Goal: Transaction & Acquisition: Purchase product/service

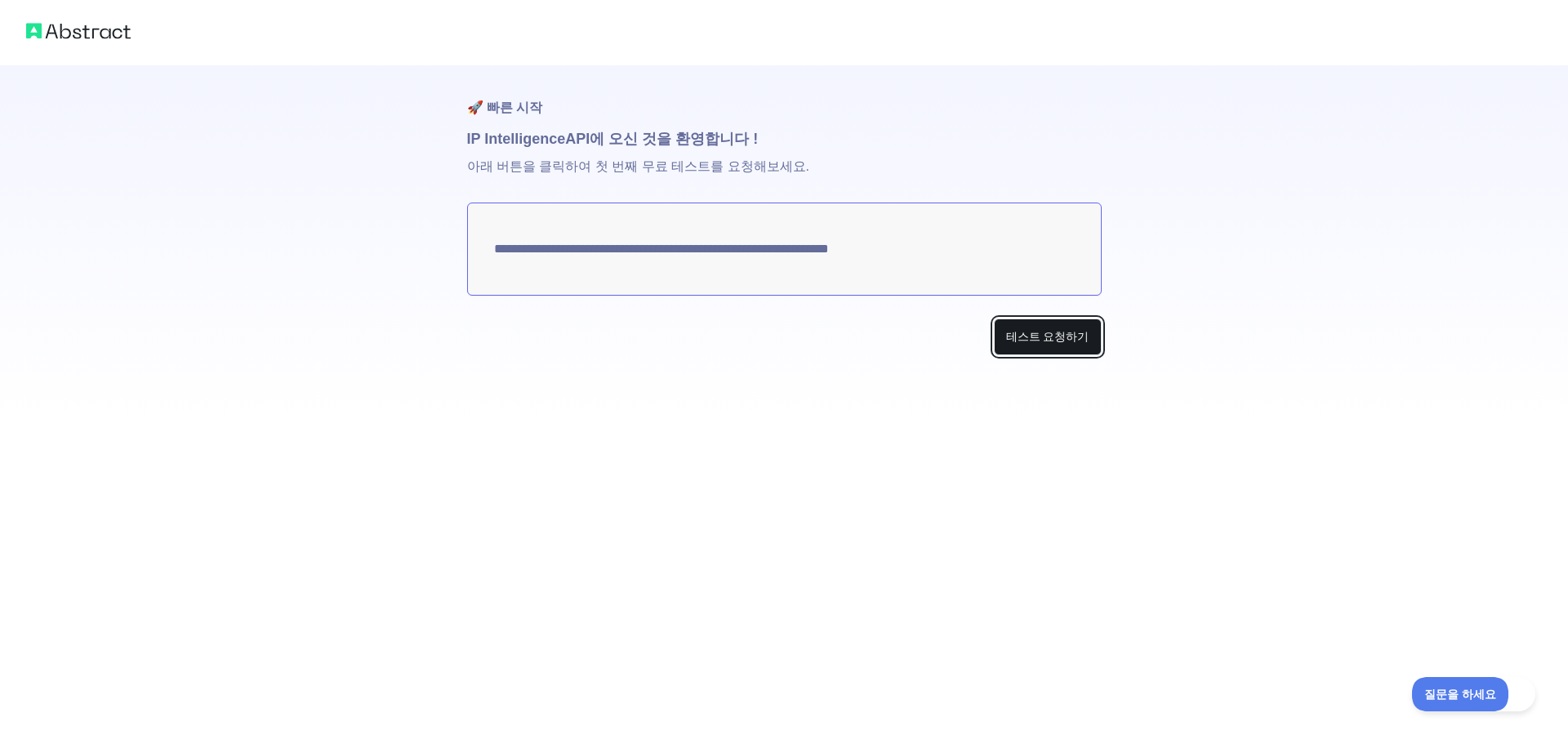
click at [1035, 339] on font "테스트 요청하기" at bounding box center [1048, 336] width 83 height 13
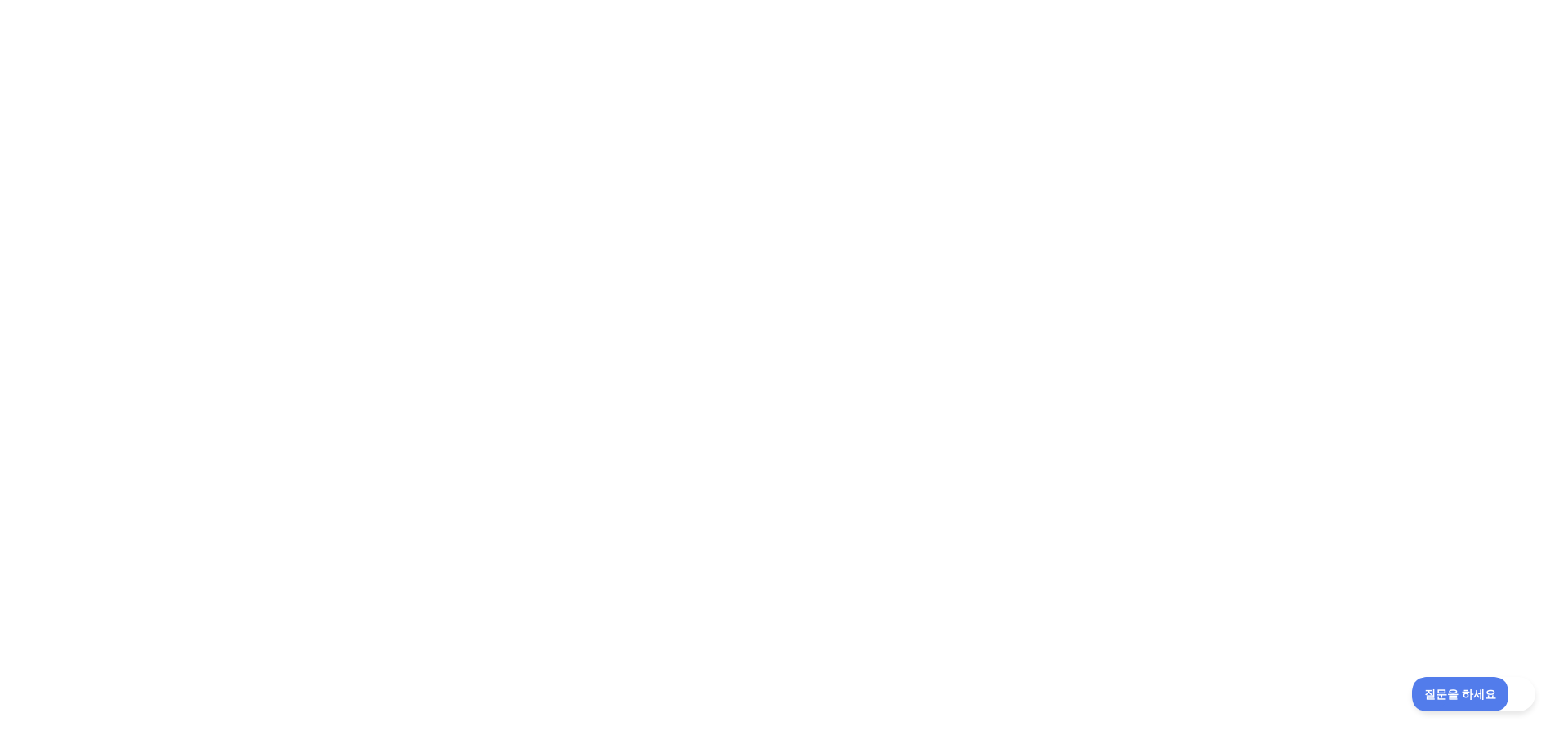
click at [940, 204] on div at bounding box center [784, 372] width 1568 height 744
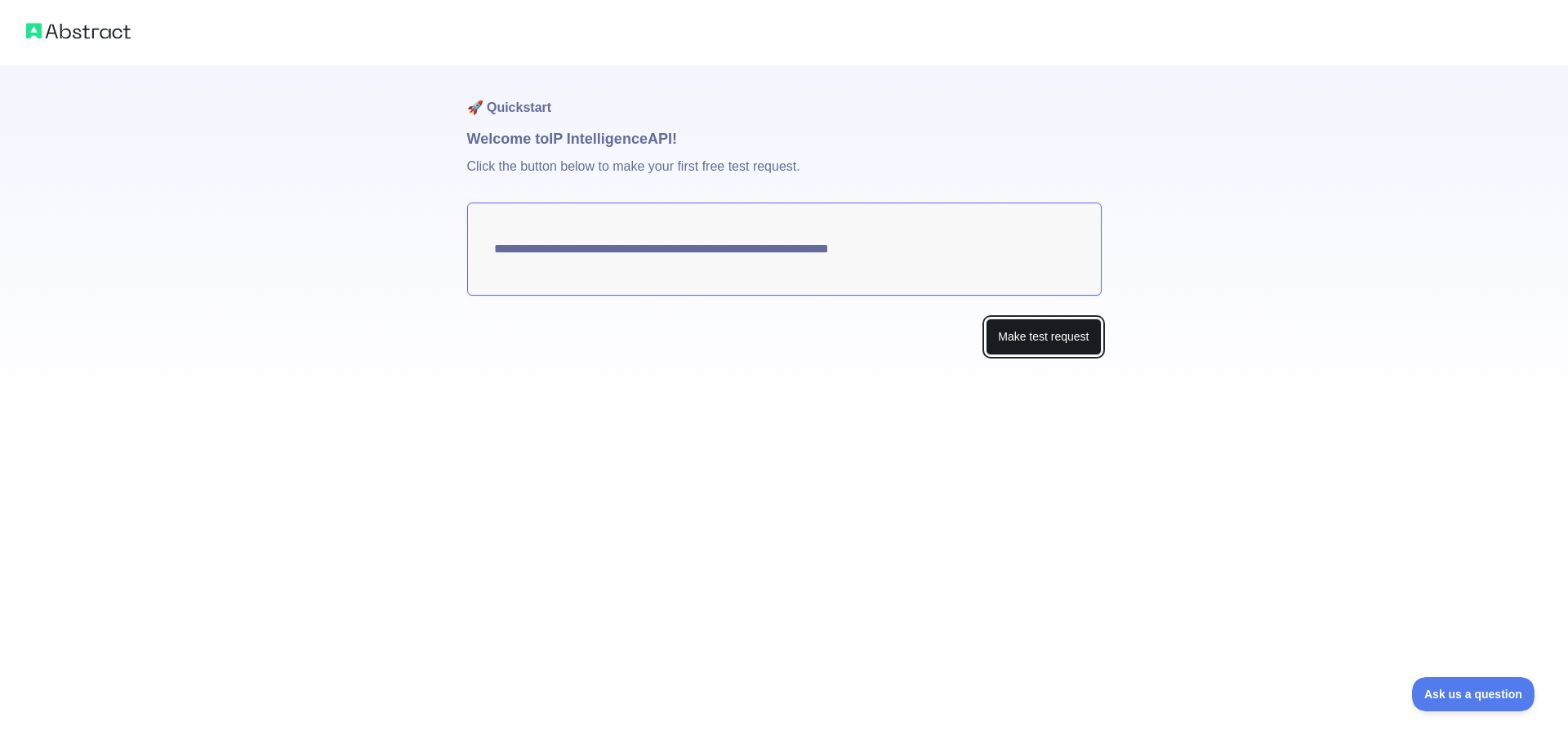
click at [1066, 344] on button "Make test request" at bounding box center [1042, 337] width 115 height 37
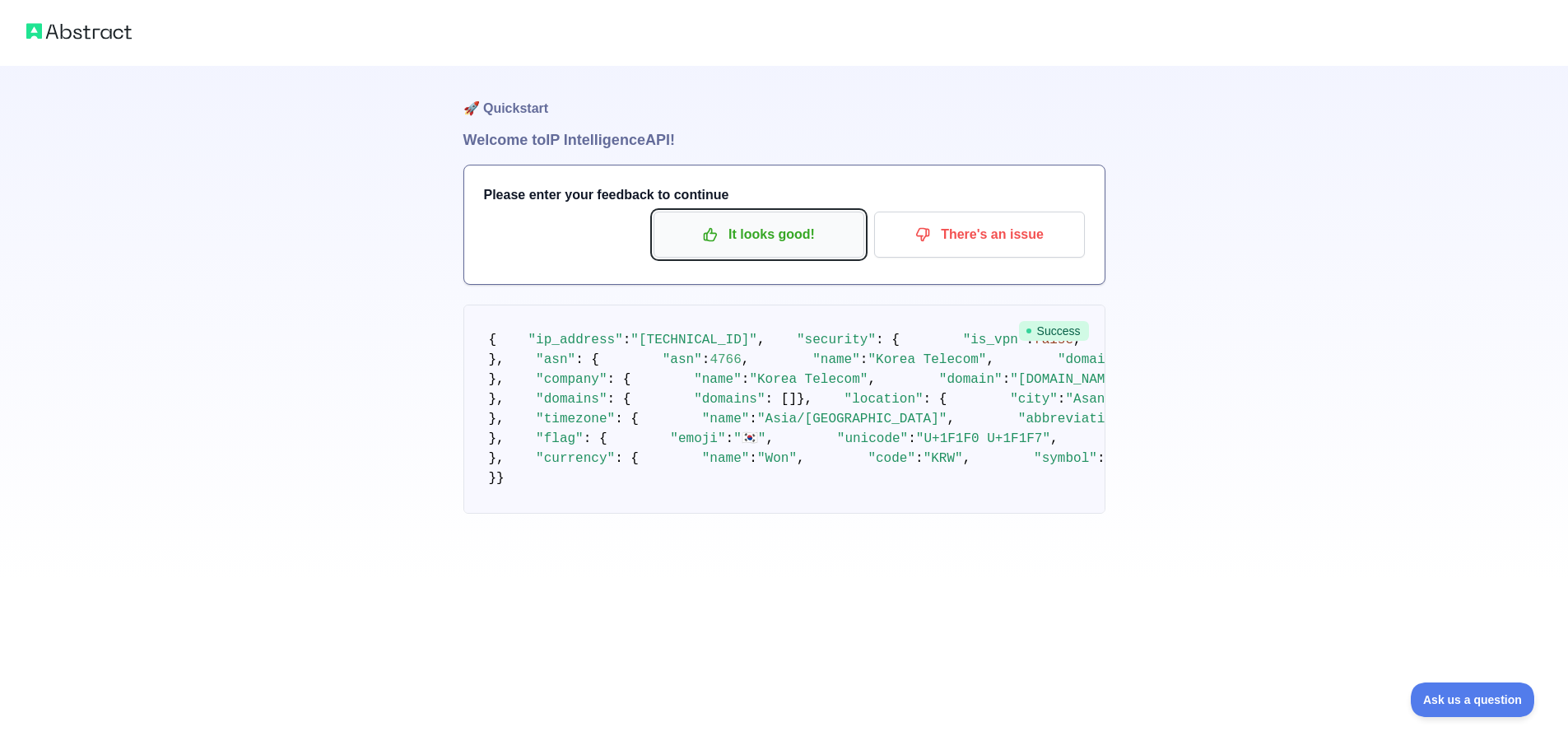
click at [760, 231] on p "It looks good!" at bounding box center [758, 235] width 186 height 28
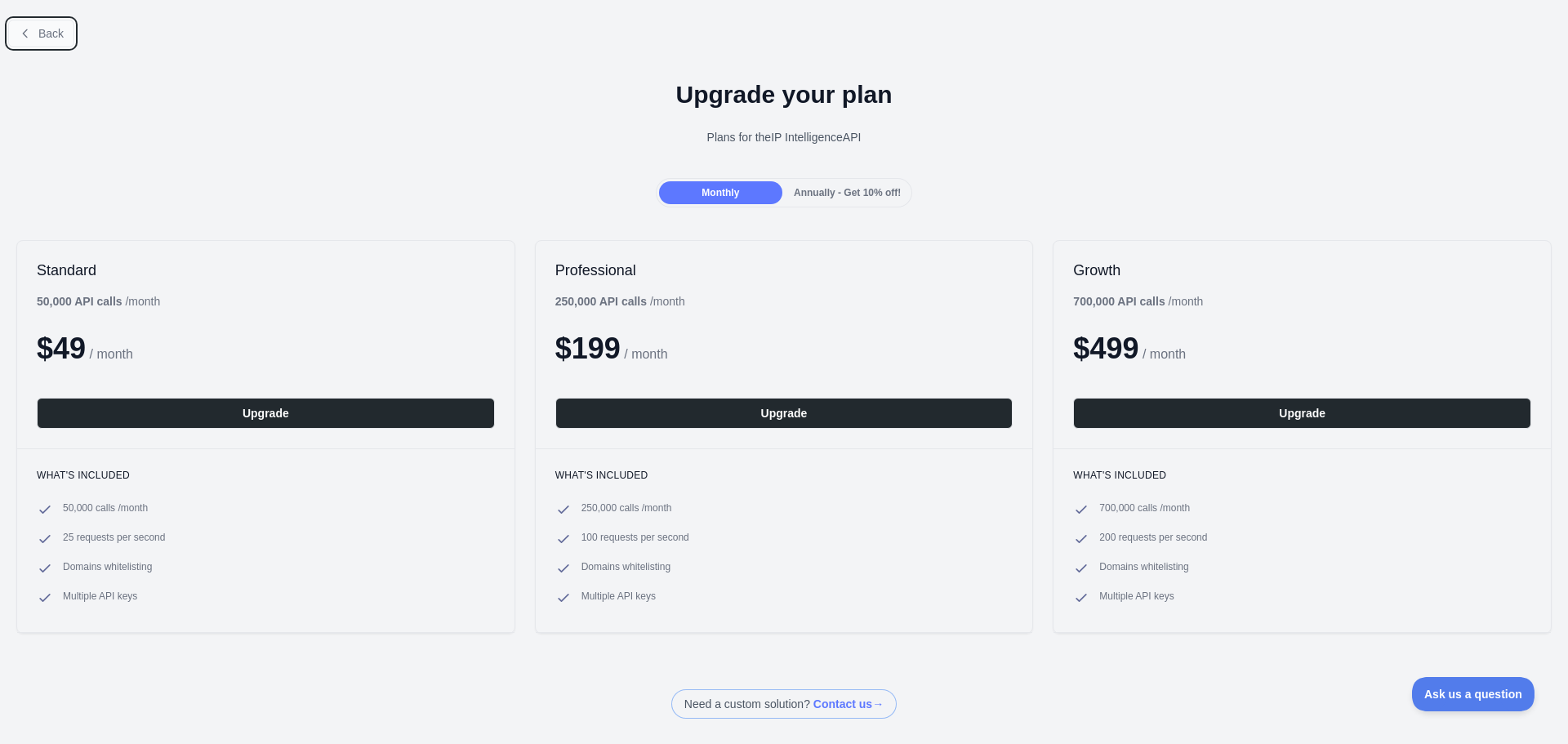
click at [57, 39] on span "Back" at bounding box center [51, 33] width 25 height 13
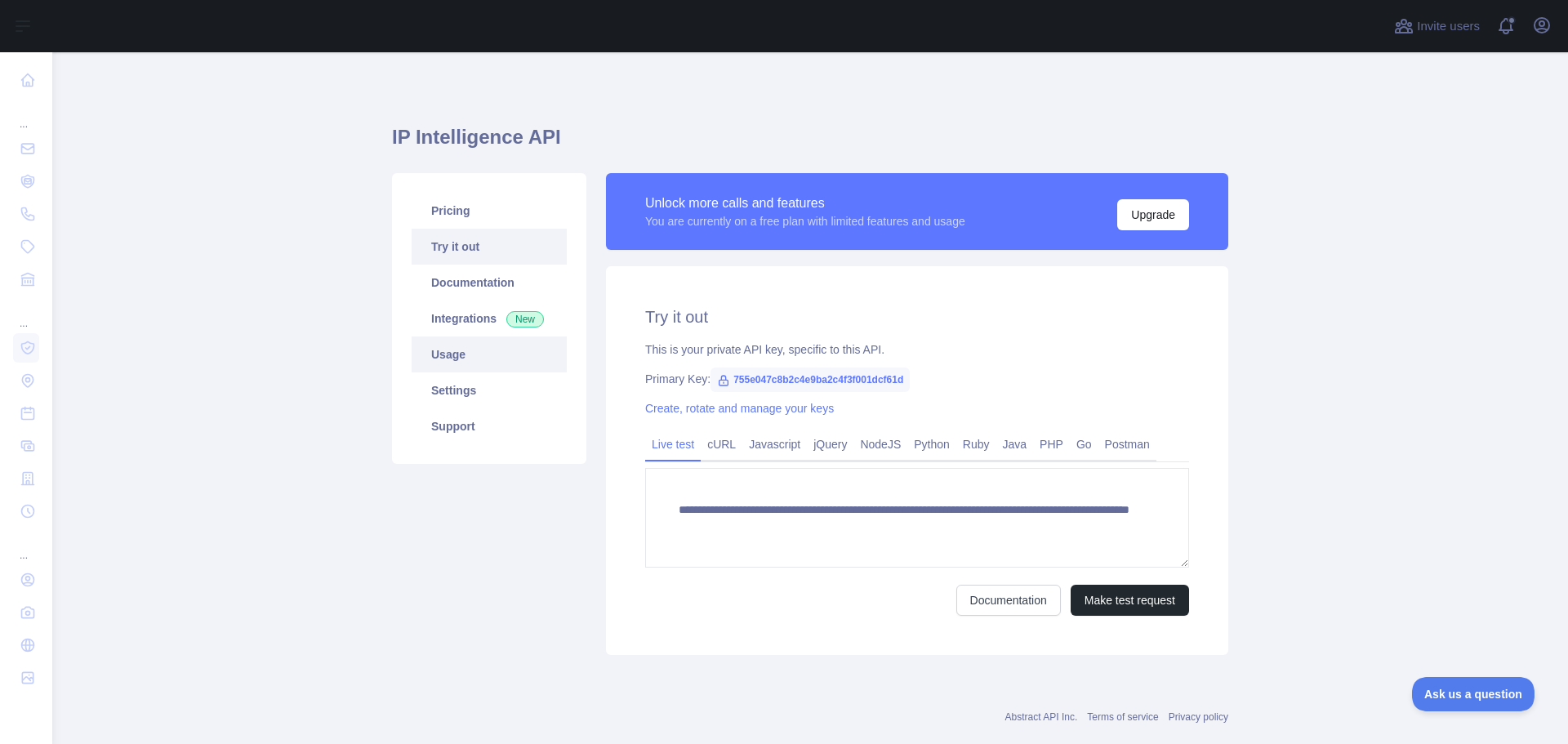
click at [462, 349] on link "Usage" at bounding box center [489, 354] width 155 height 36
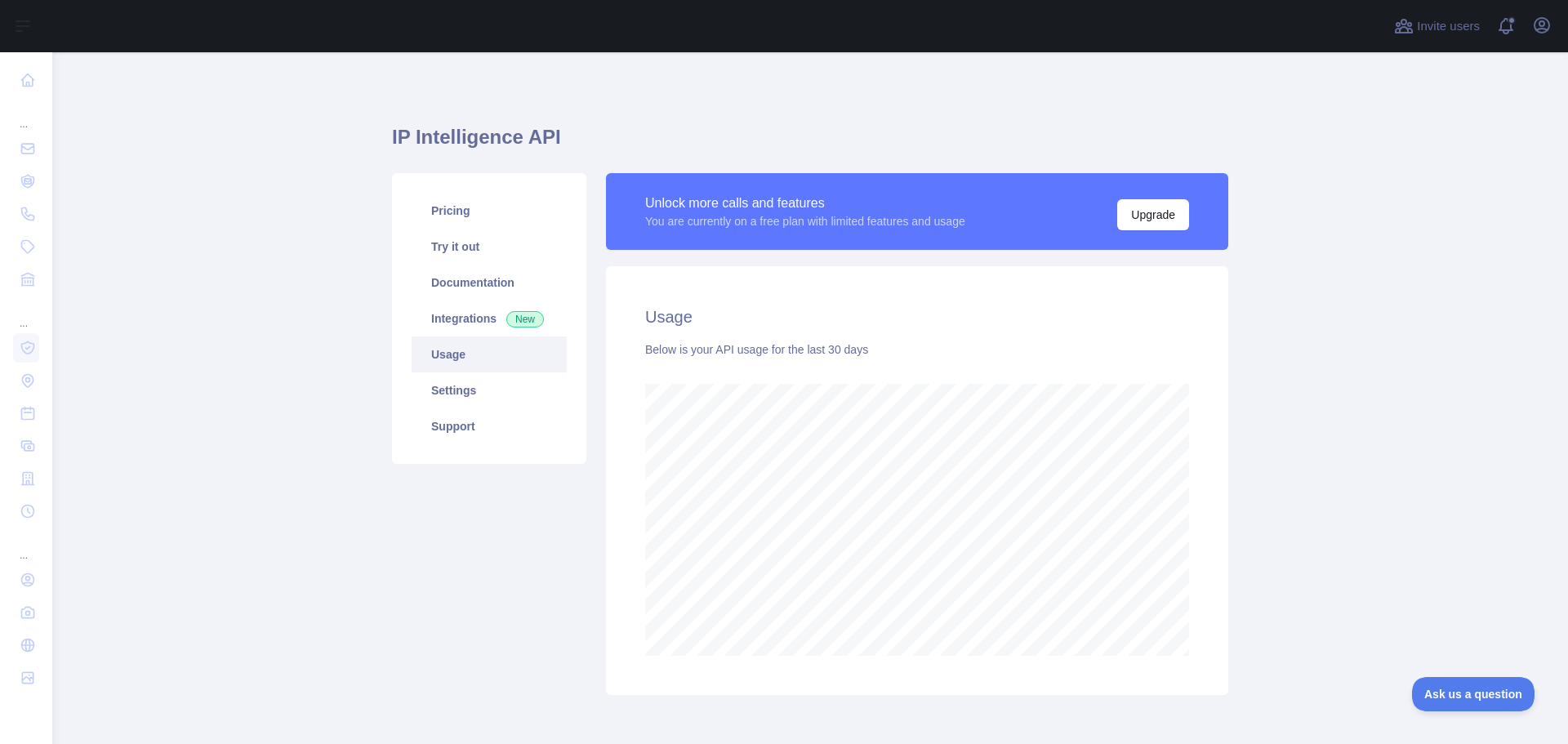
scroll to position [692, 1504]
click at [453, 432] on link "Support" at bounding box center [489, 425] width 155 height 36
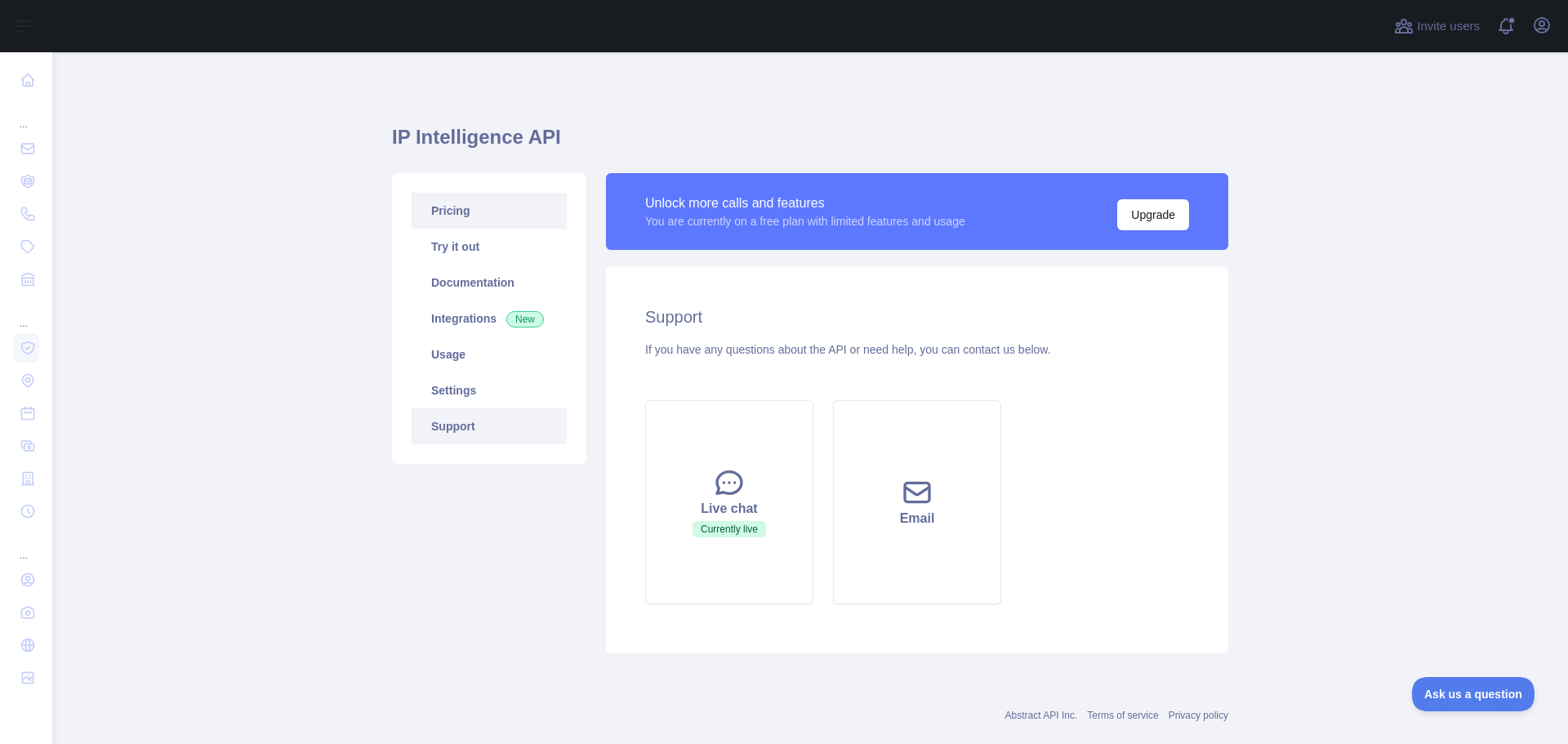
click at [477, 219] on link "Pricing" at bounding box center [489, 210] width 155 height 36
